Goal: Navigation & Orientation: Find specific page/section

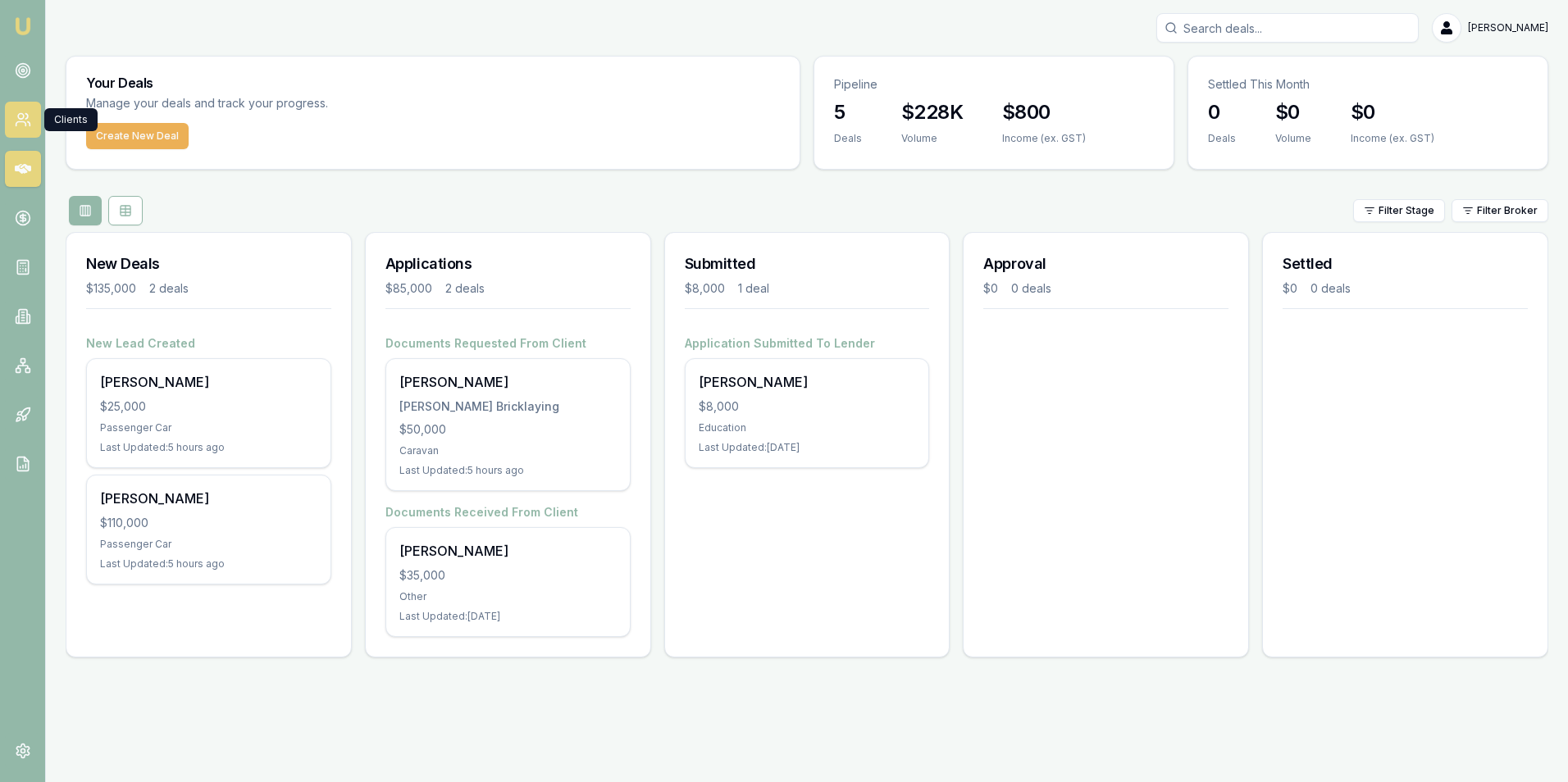
click at [26, 116] on icon at bounding box center [22, 119] width 16 height 16
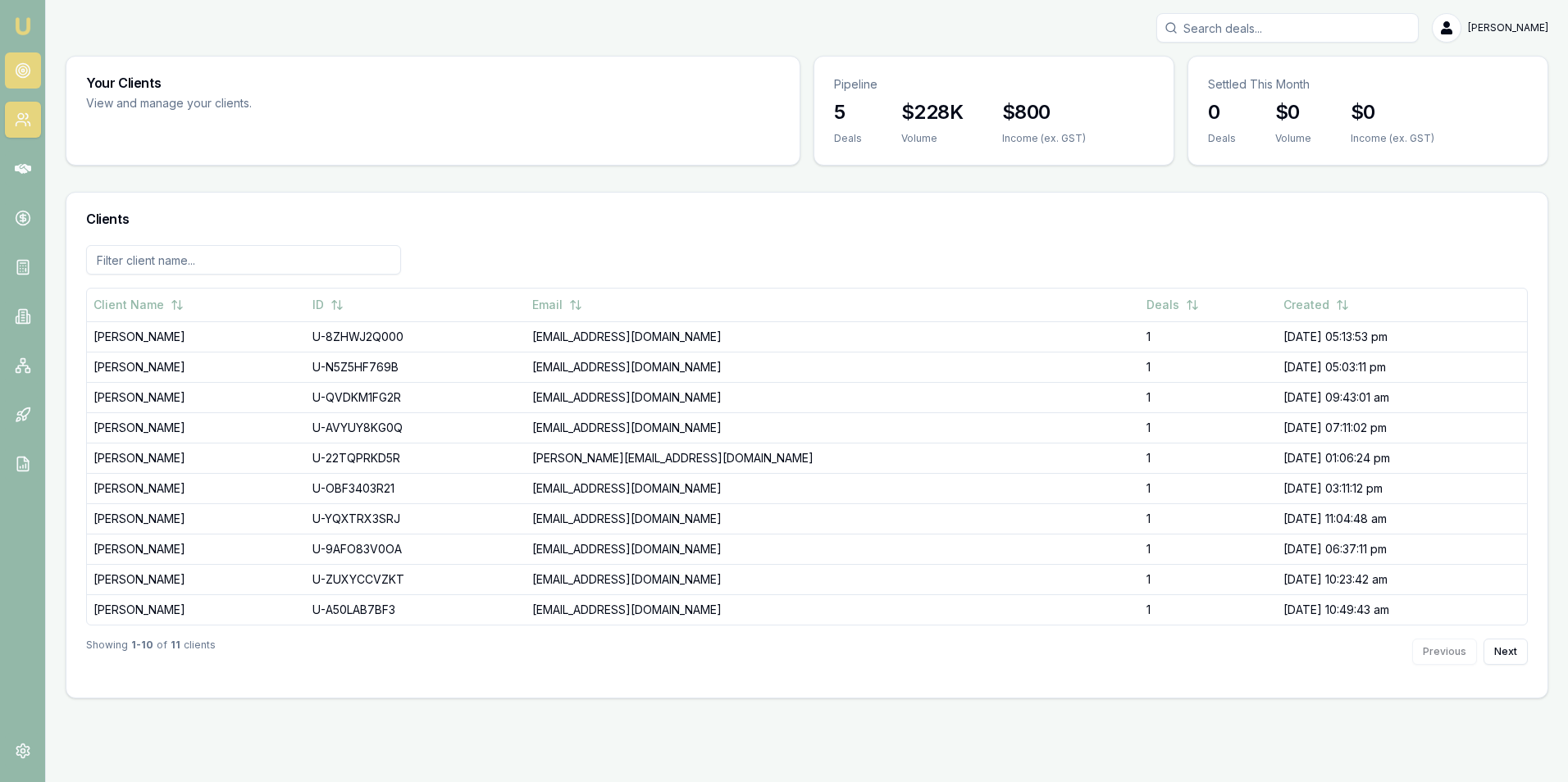
click at [20, 72] on icon at bounding box center [22, 70] width 16 height 16
